Goal: Task Accomplishment & Management: Manage account settings

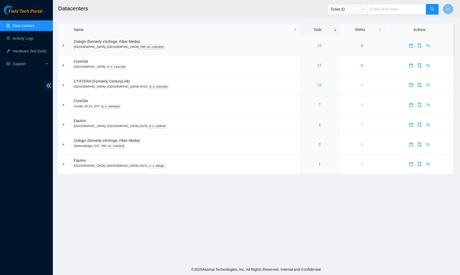
click at [303, 46] on div "22" at bounding box center [320, 46] width 34 height 6
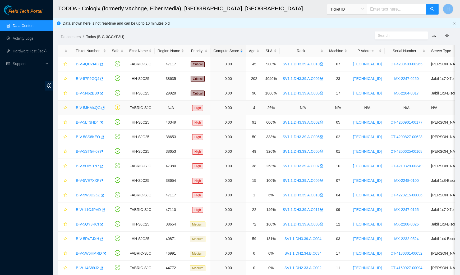
click at [88, 106] on link "B-V-5JHM4QG" at bounding box center [88, 108] width 25 height 4
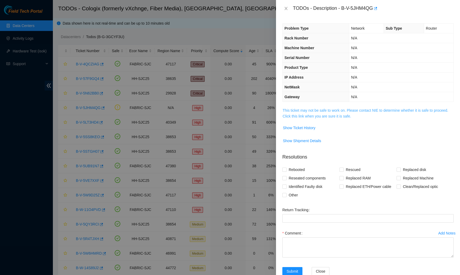
click at [329, 116] on link "This ticket may not be safe to work on. Please contact NIE to determine whether…" at bounding box center [366, 113] width 166 height 10
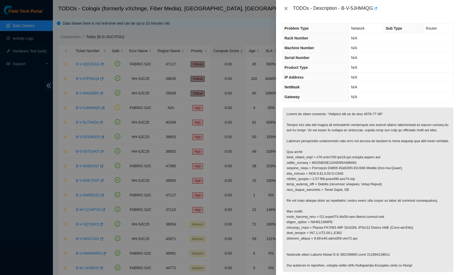
click at [286, 7] on icon "close" at bounding box center [286, 8] width 4 height 4
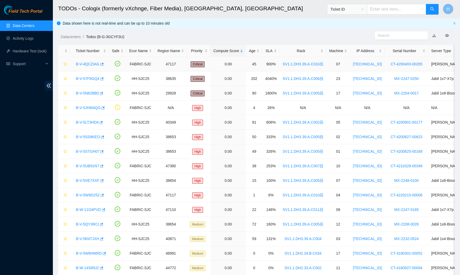
click at [89, 64] on link "B-V-4QCZIAG" at bounding box center [88, 64] width 24 height 4
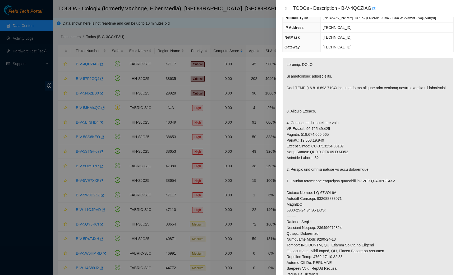
scroll to position [55, 0]
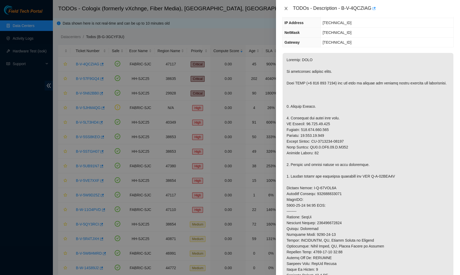
click at [285, 8] on icon "close" at bounding box center [286, 8] width 4 height 4
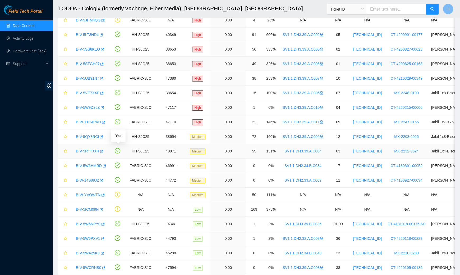
scroll to position [102, 0]
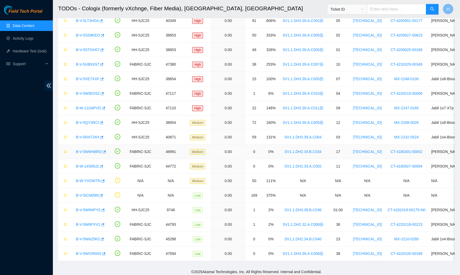
click at [88, 150] on link "B-V-5W6HMRD" at bounding box center [89, 152] width 26 height 4
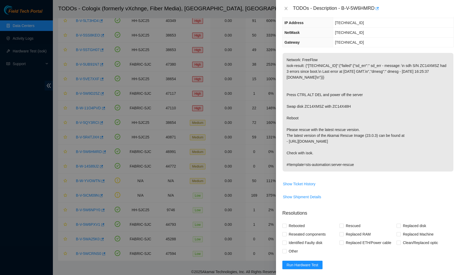
scroll to position [0, 0]
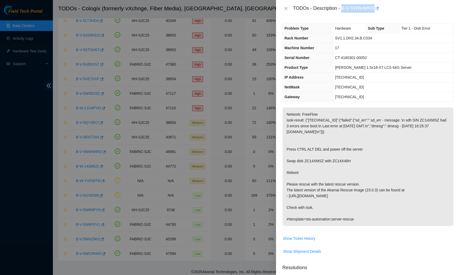
drag, startPoint x: 343, startPoint y: 7, endPoint x: 376, endPoint y: 11, distance: 33.8
click at [376, 11] on div "TODOs - Description - B-V-5W6HMRD" at bounding box center [373, 8] width 161 height 8
copy div "B-V-5W6HMRD"
click at [287, 7] on icon "close" at bounding box center [286, 8] width 4 height 4
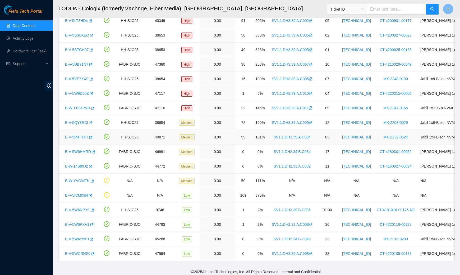
scroll to position [0, 11]
click at [81, 135] on link "B-V-5R4TJXH" at bounding box center [76, 137] width 23 height 4
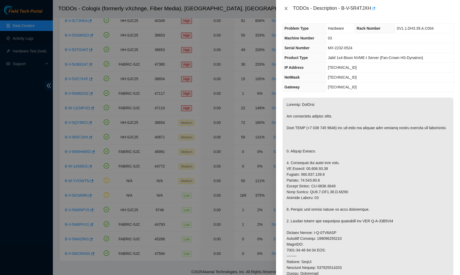
click at [288, 8] on icon "close" at bounding box center [286, 8] width 4 height 4
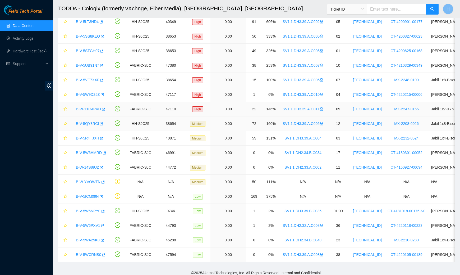
scroll to position [102, 0]
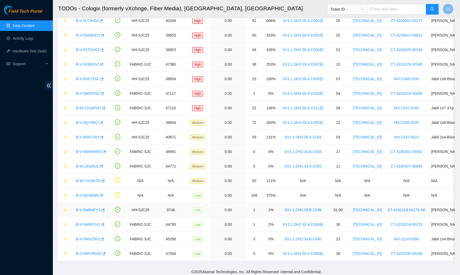
click at [93, 209] on link "B-V-5W6NPY0" at bounding box center [88, 210] width 25 height 4
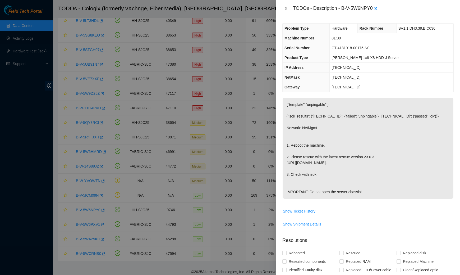
click at [286, 9] on icon "close" at bounding box center [286, 8] width 3 height 3
